Goal: Task Accomplishment & Management: Use online tool/utility

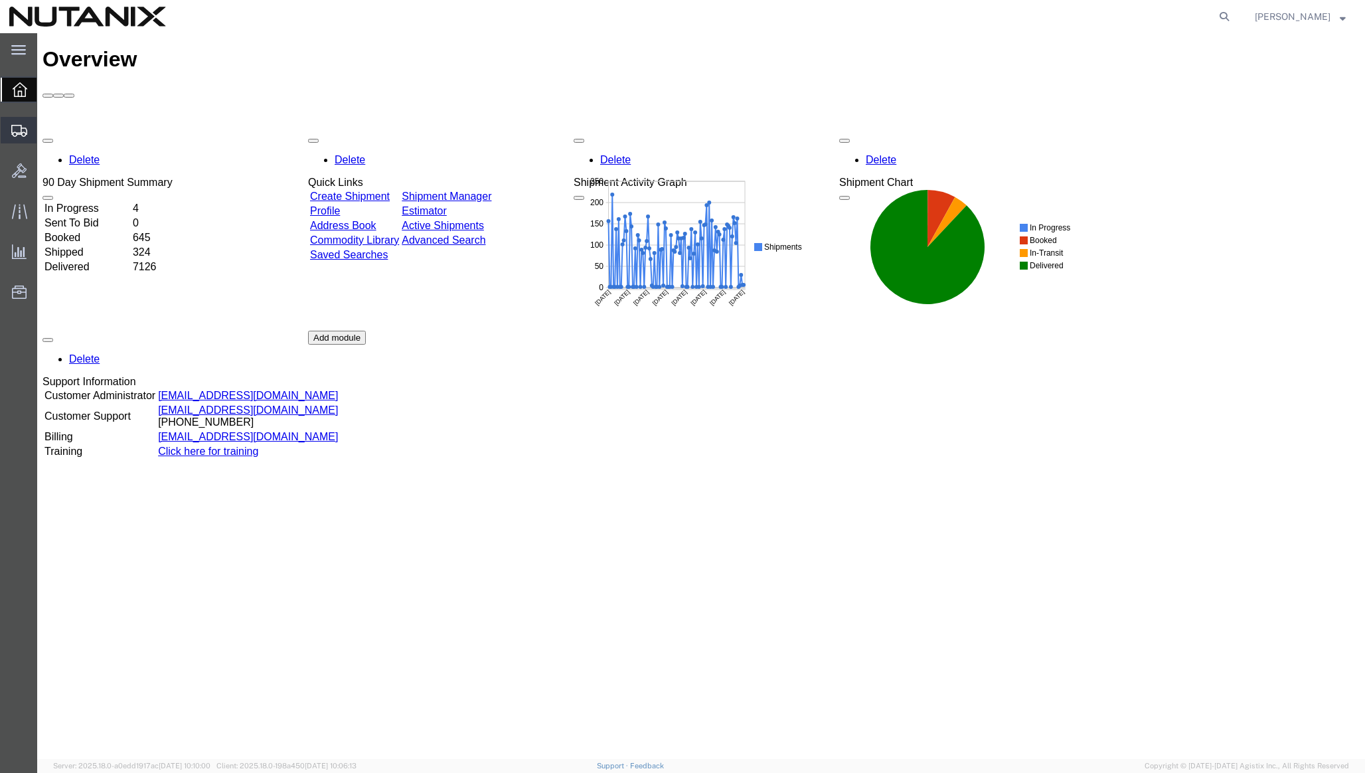
click at [0, 0] on span "Create Shipment" at bounding box center [0, 0] width 0 height 0
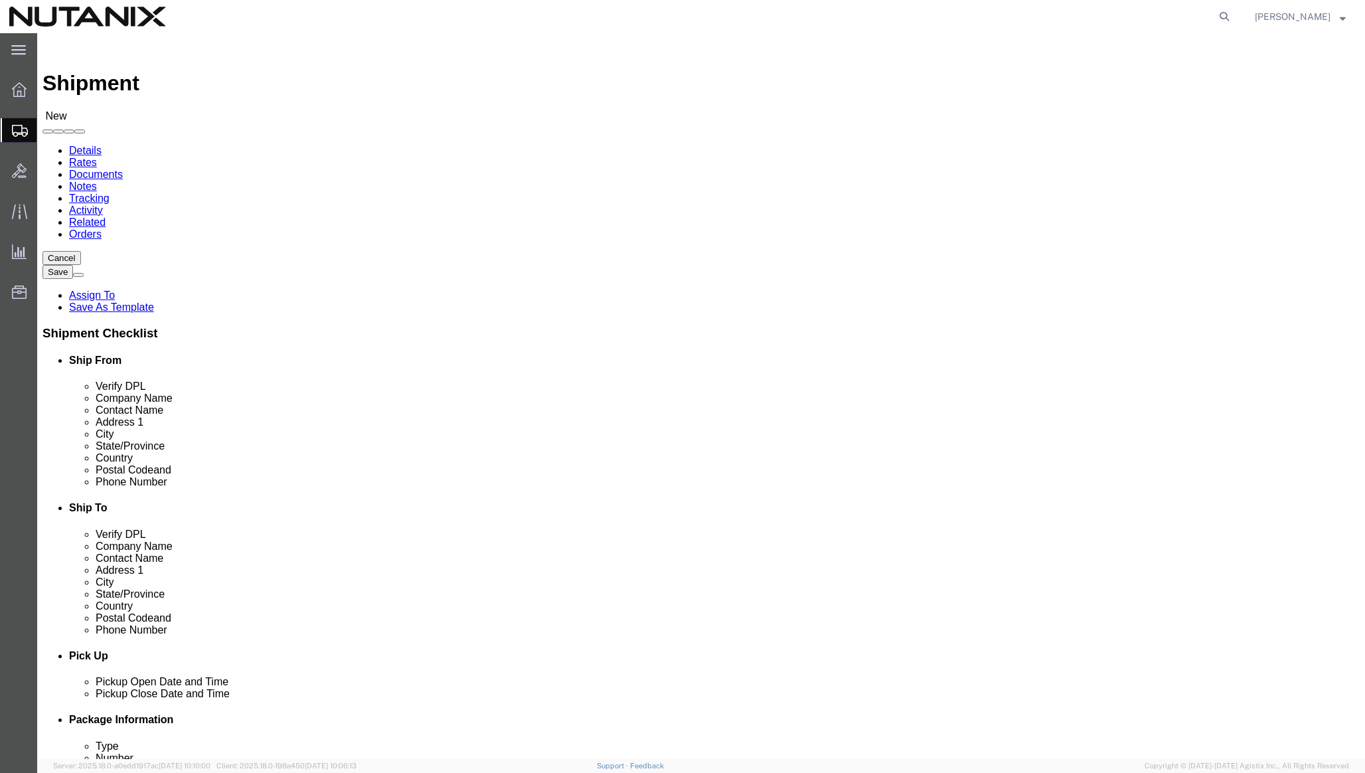
select select
click button "Cancel"
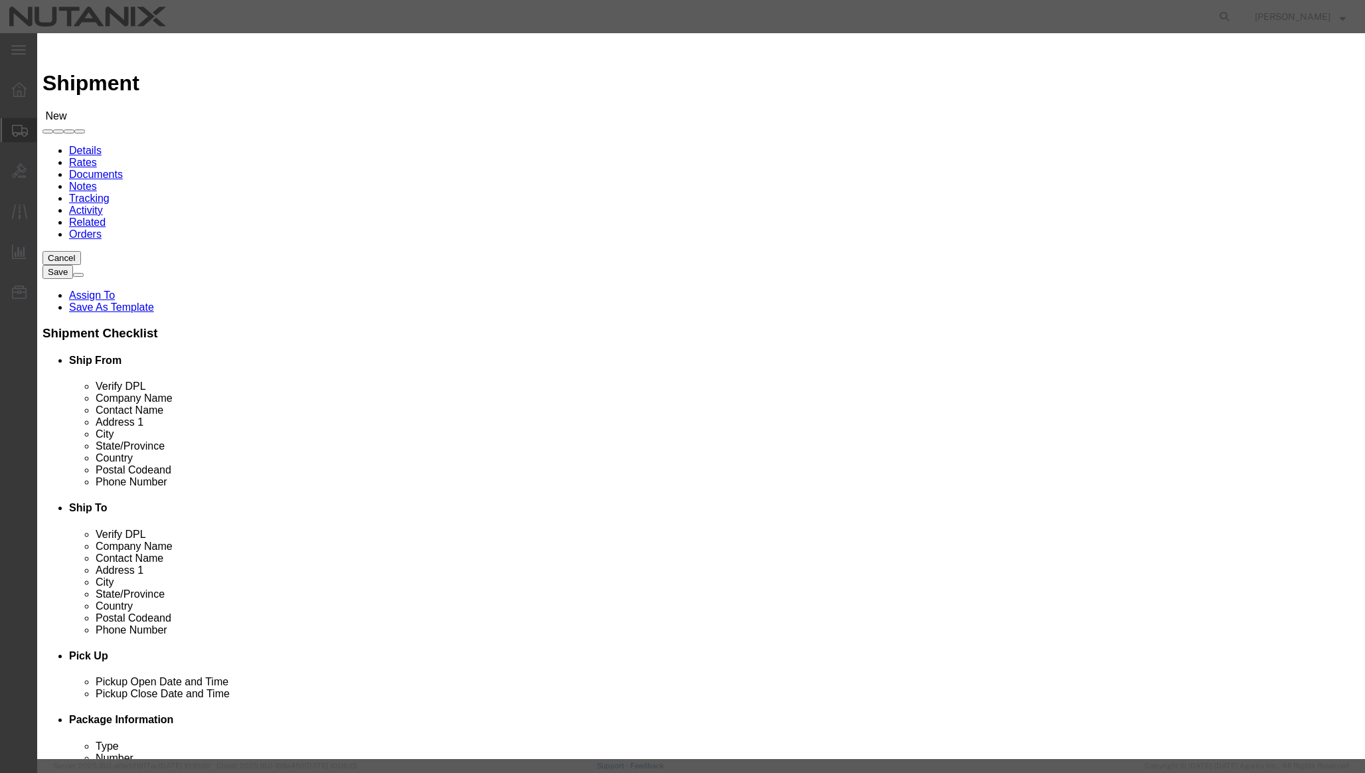
click button "Yes"
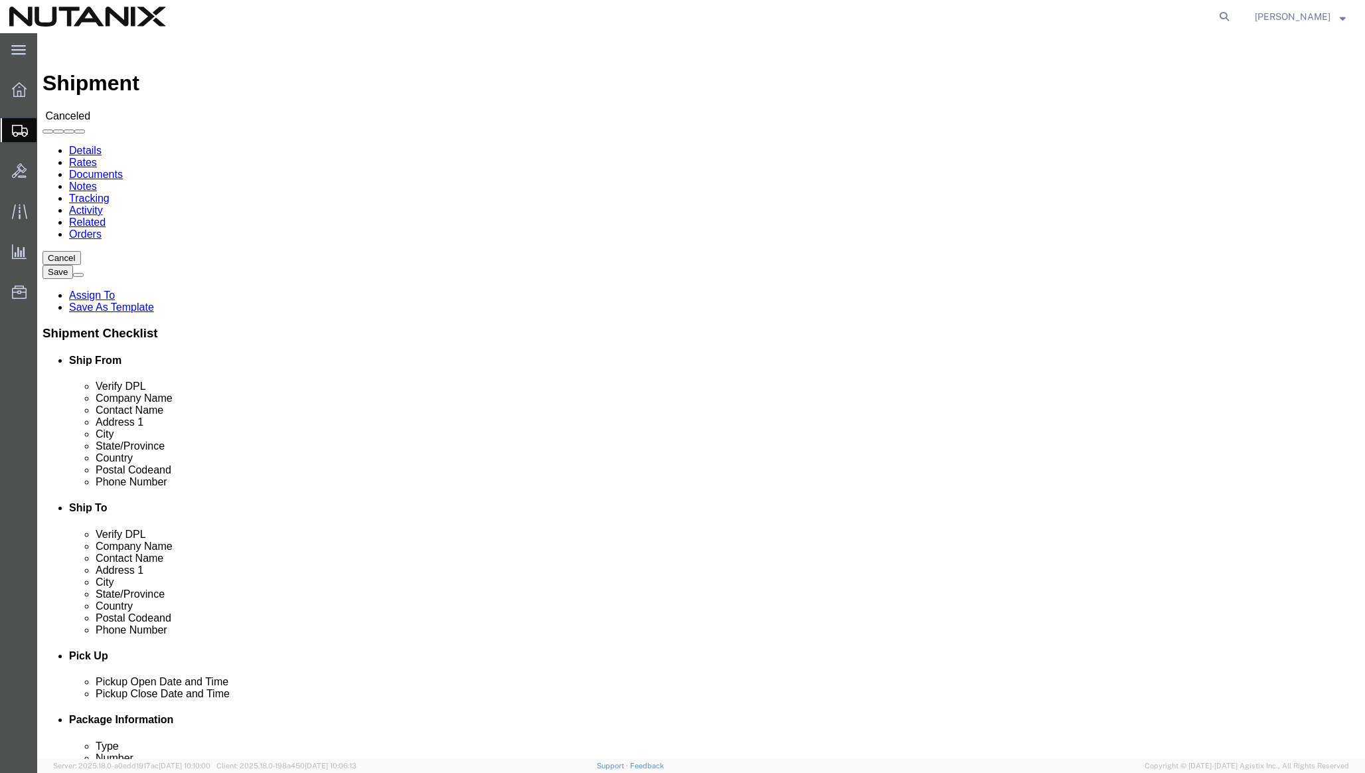
click at [0, 0] on span "Create from Template" at bounding box center [0, 0] width 0 height 0
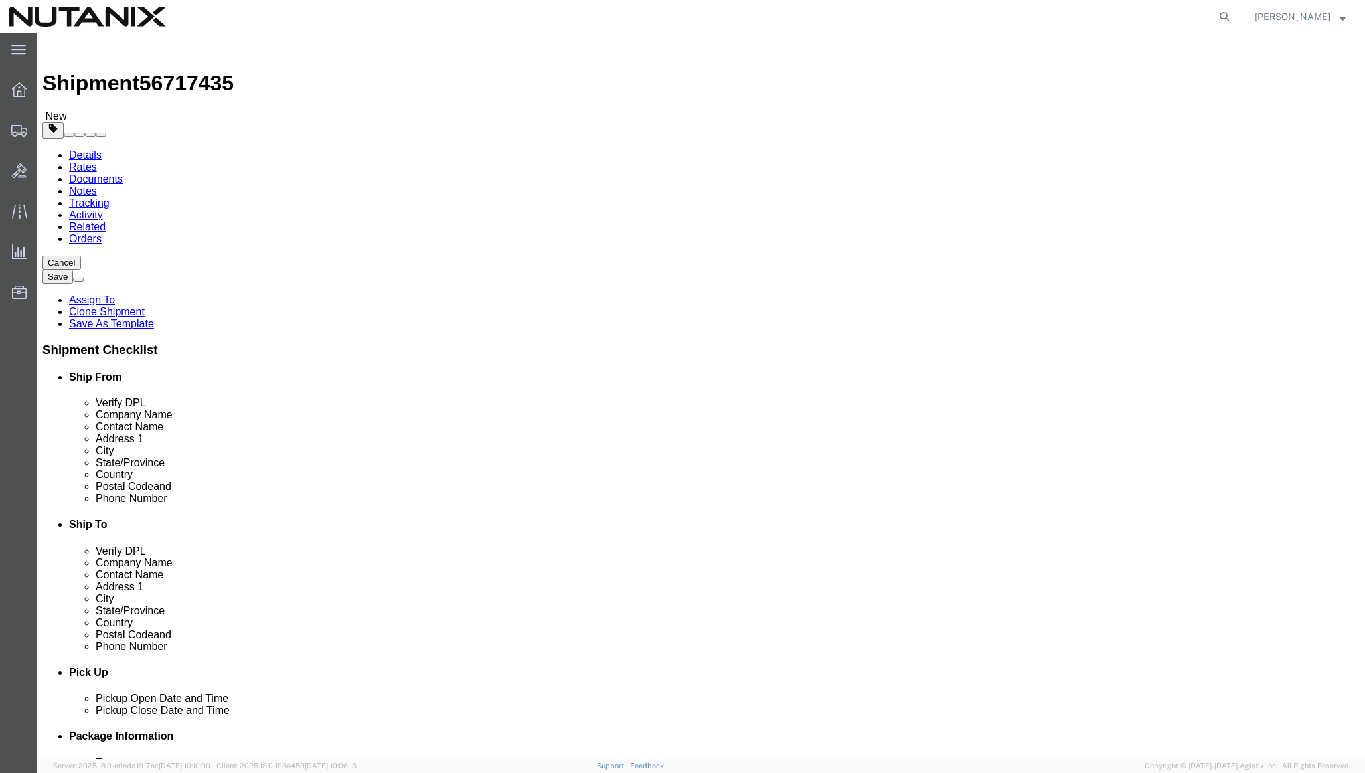
click input "Nutanix Remote"
paste input "Switchdock Datacenters"
click input "Nutanix RemoteSwitchdock Datacenters"
type input "Nutanix Remote c/o Switchdock Datacenters"
click div "Location Select Select My Profile Location [GEOGRAPHIC_DATA] - [GEOGRAPHIC_DATA…"
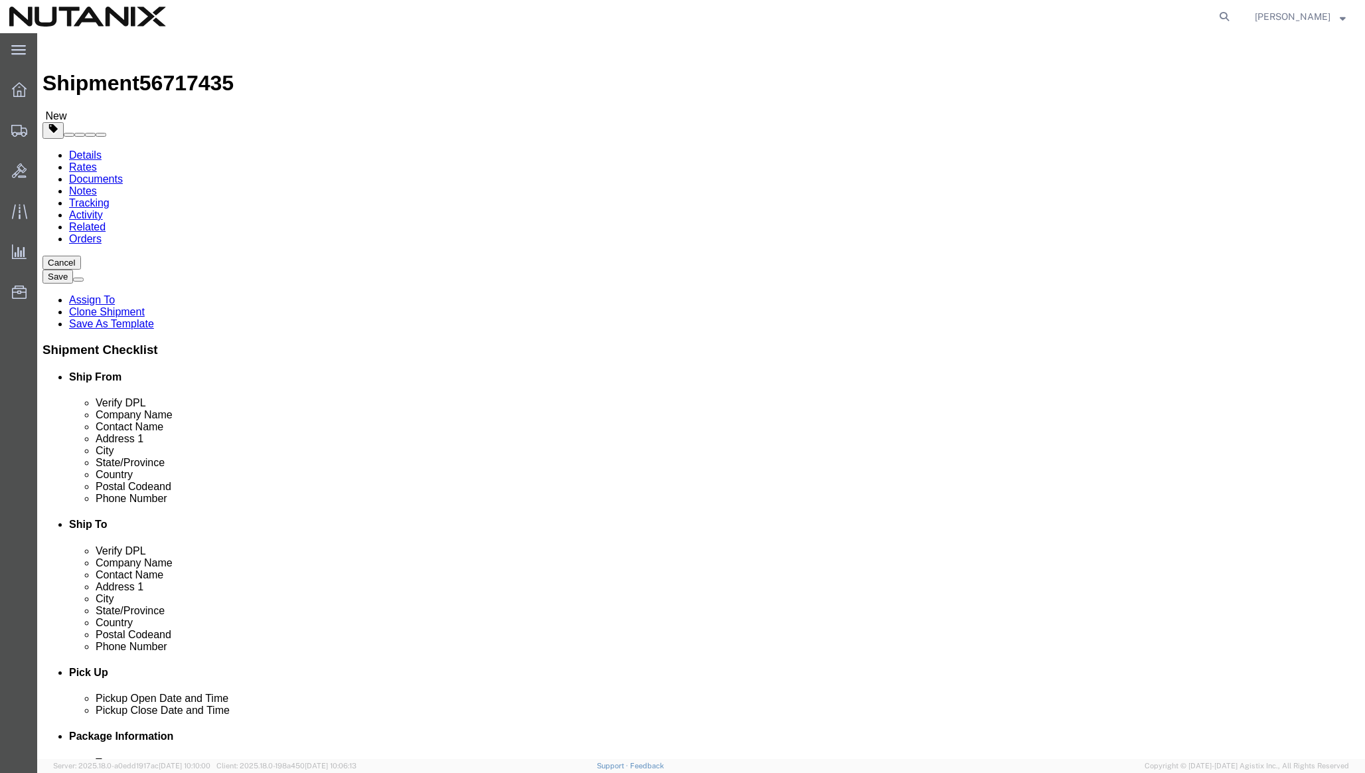
click input "text"
paste input "[PERSON_NAME]"
type input "ATTN [PERSON_NAME]"
click input "text"
paste input "1 Superloop Circle"
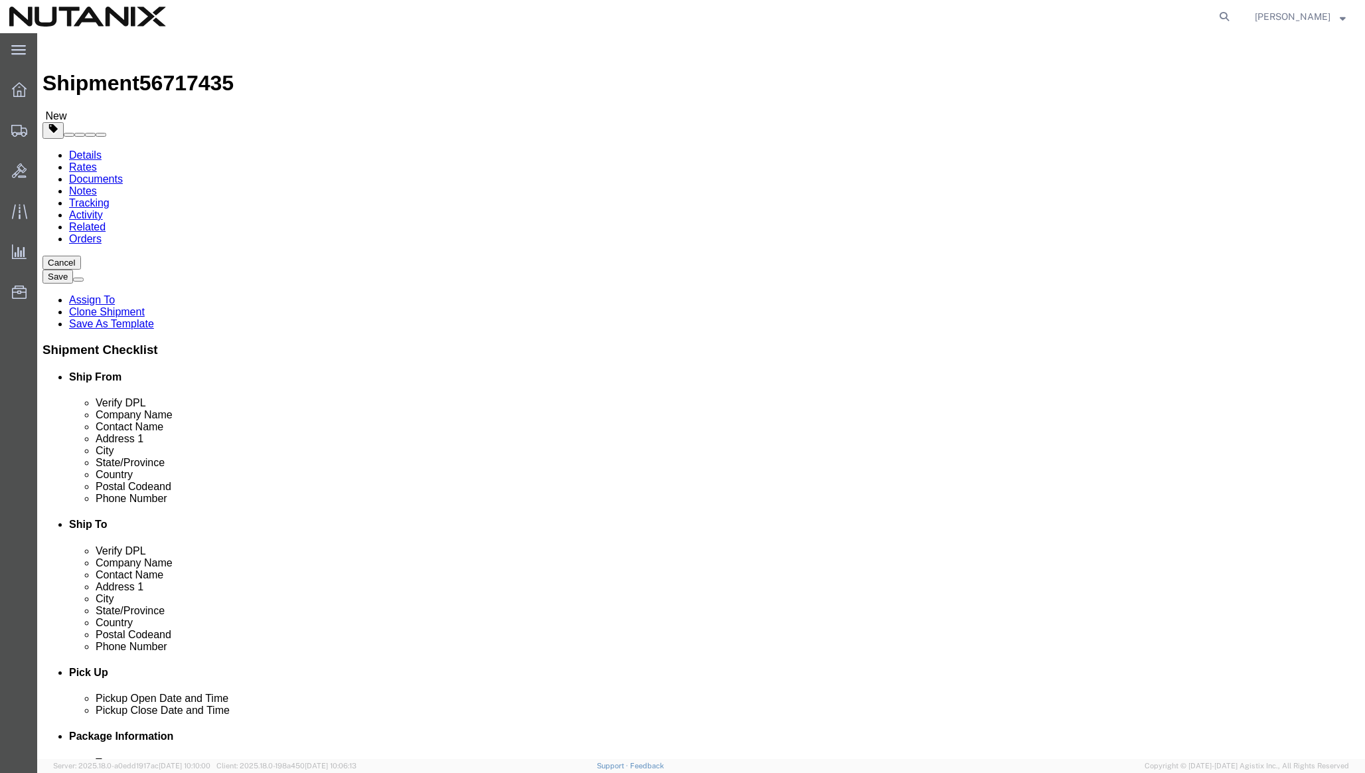
type input "1 Superloop Circle"
click input "Postal Code"
paste input "89437"
type input "89437"
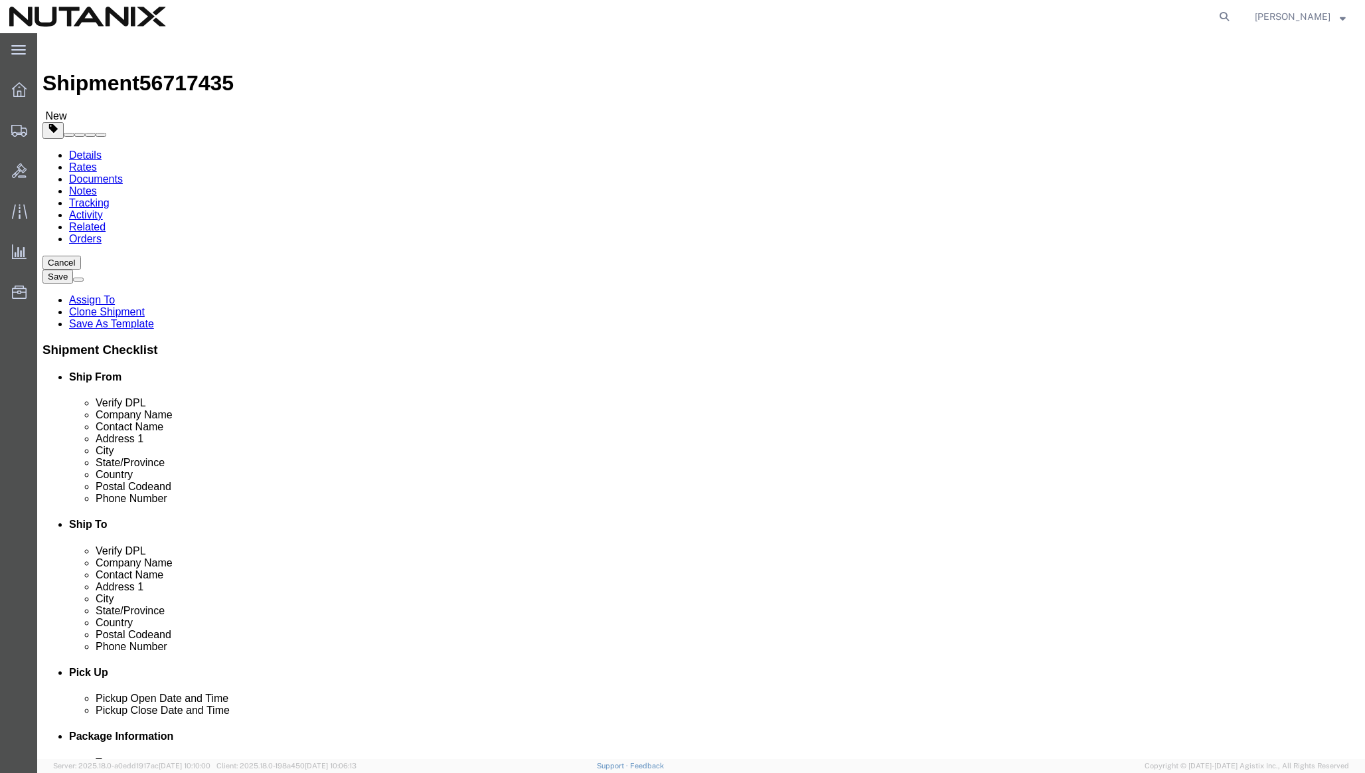
click input "text"
type input "Sparks"
type input "nev"
select select "NV"
click input "text"
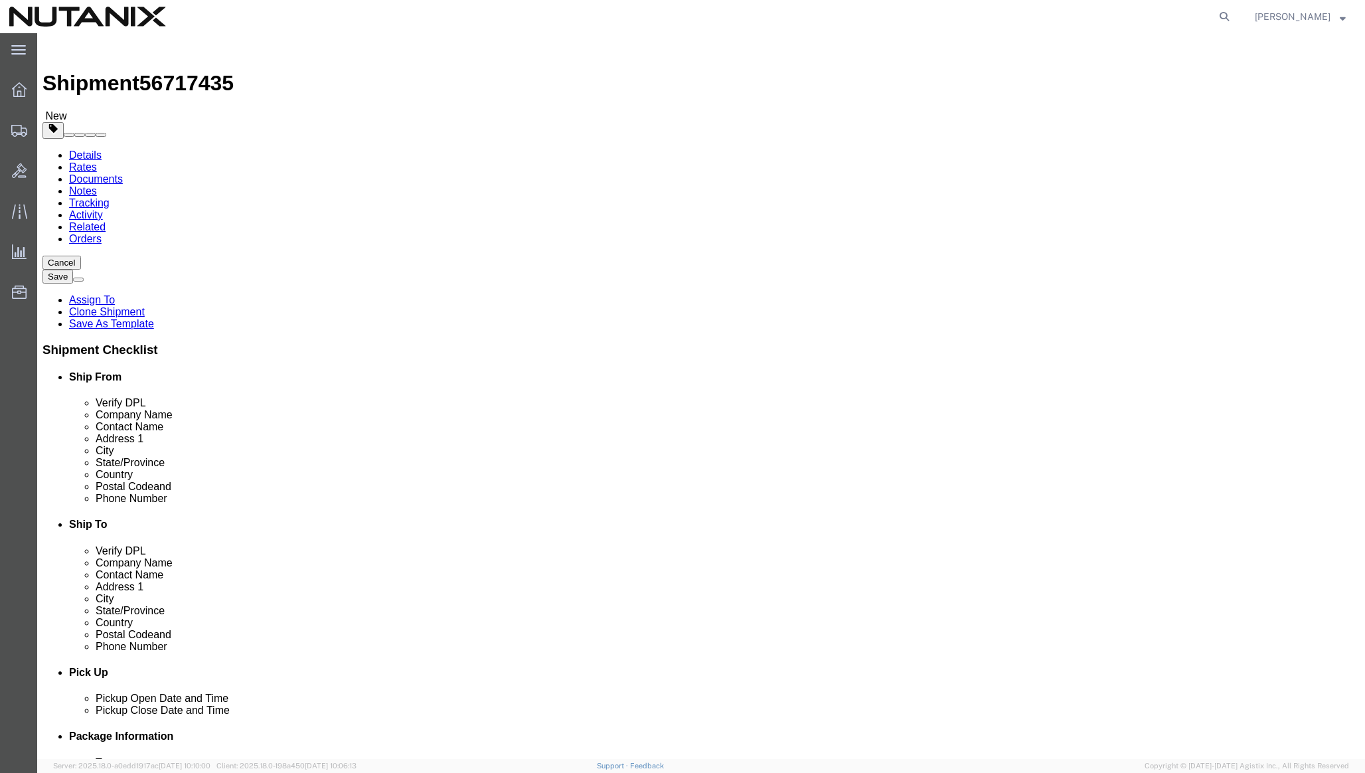
type input "9999999999"
click input "text"
paste input "[PERSON_NAME][EMAIL_ADDRESS][DOMAIN_NAME]"
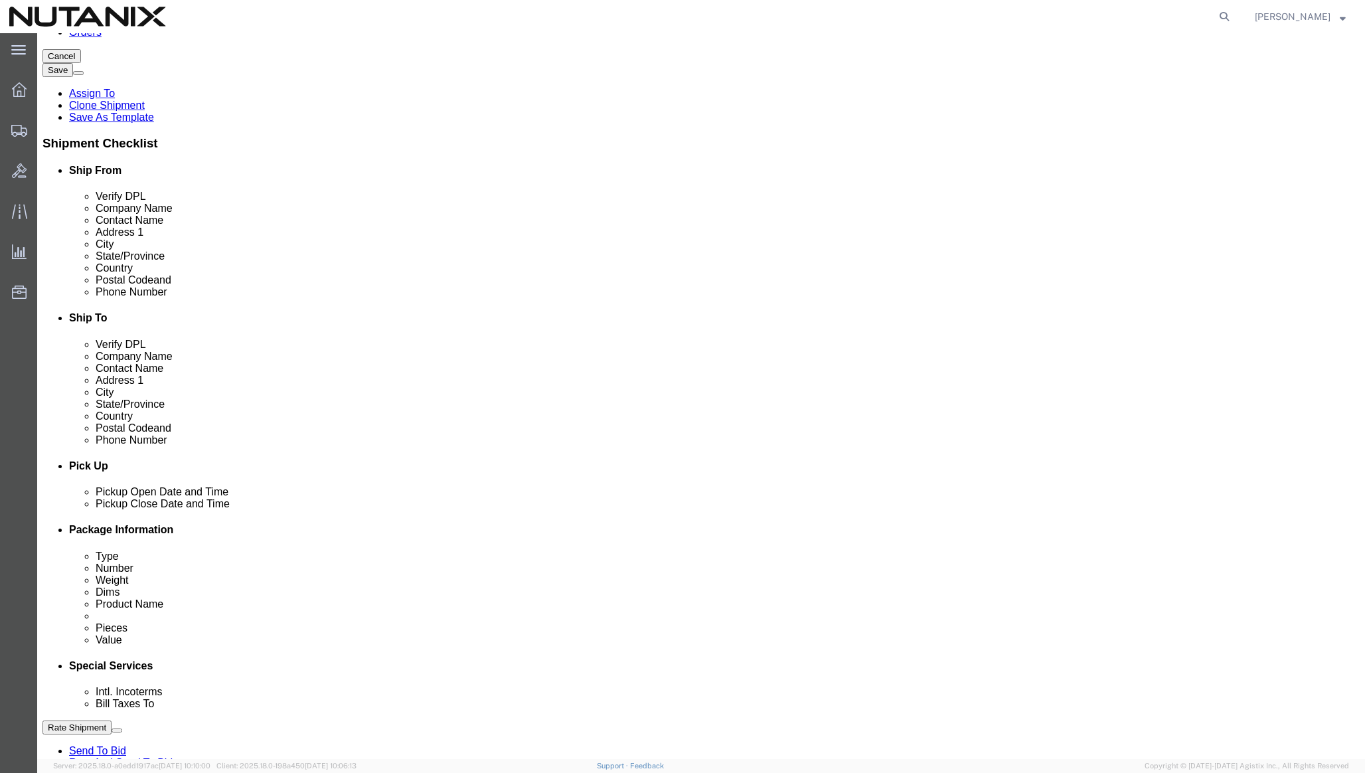
scroll to position [208, 0]
type input "[PERSON_NAME][EMAIL_ADDRESS][DOMAIN_NAME]"
checkbox input "true"
drag, startPoint x: 569, startPoint y: 607, endPoint x: 474, endPoint y: 604, distance: 95.0
click div "Select Account Type Activity ID Airline Appointment Number ASN Batch Request # …"
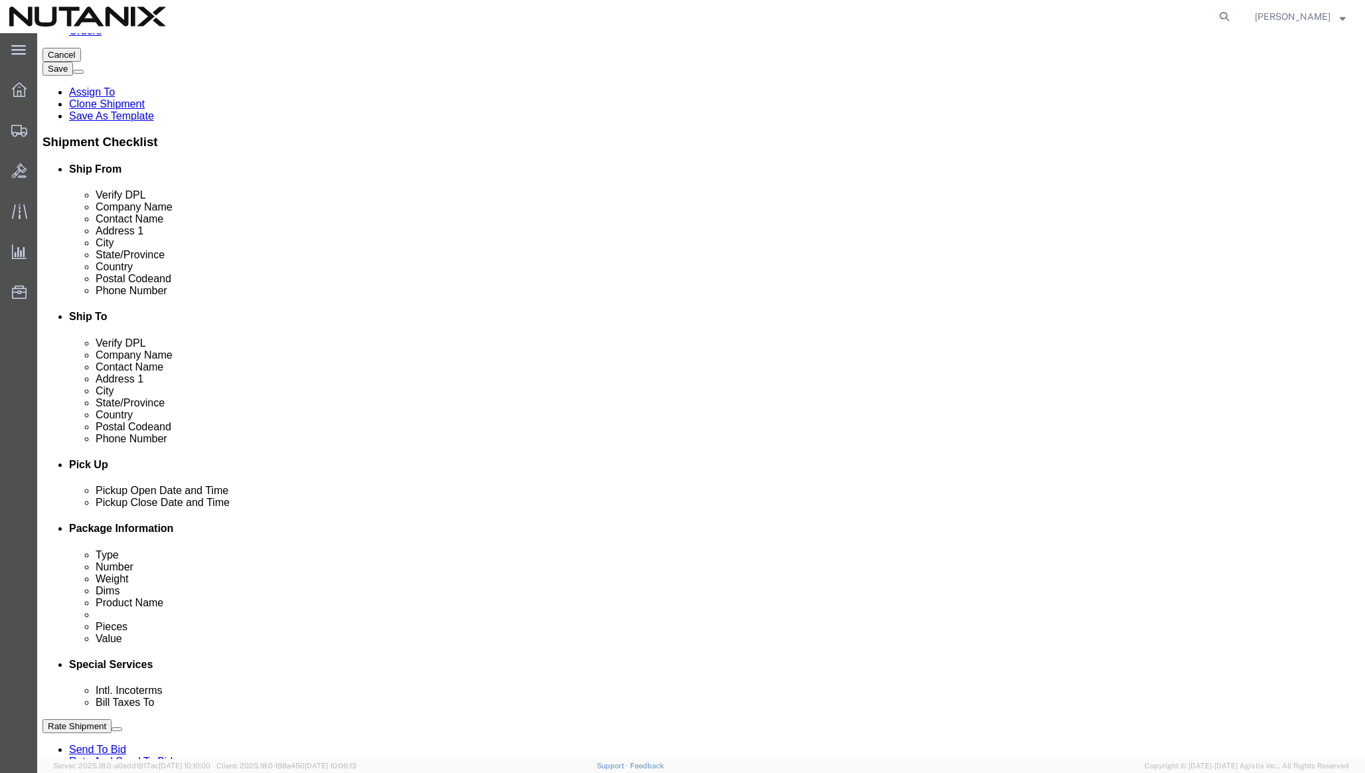
paste input "0437182"
type input "TASK0437182"
click button "Rate Shipment"
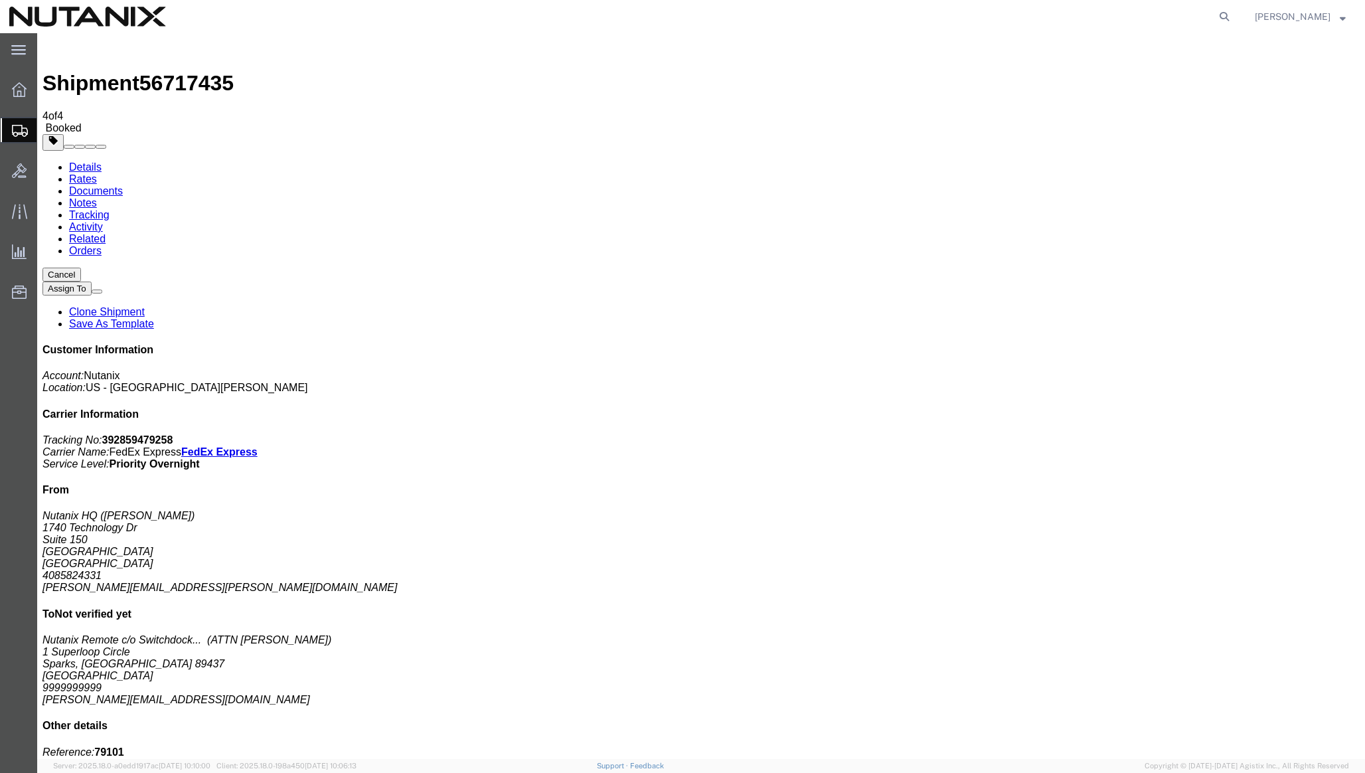
copy td "392859479258"
